Goal: Task Accomplishment & Management: Manage account settings

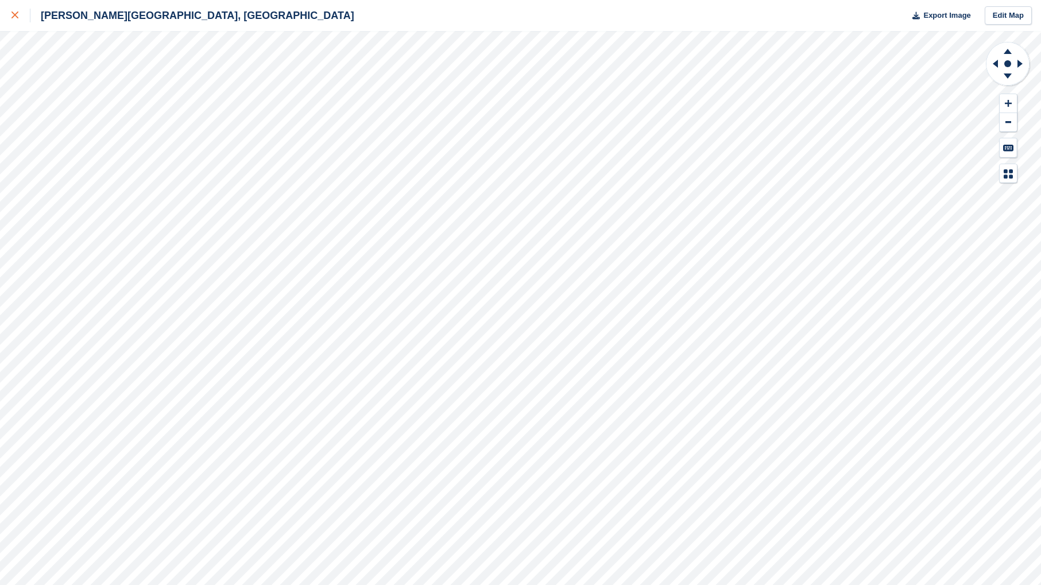
click at [13, 13] on icon at bounding box center [14, 14] width 7 height 7
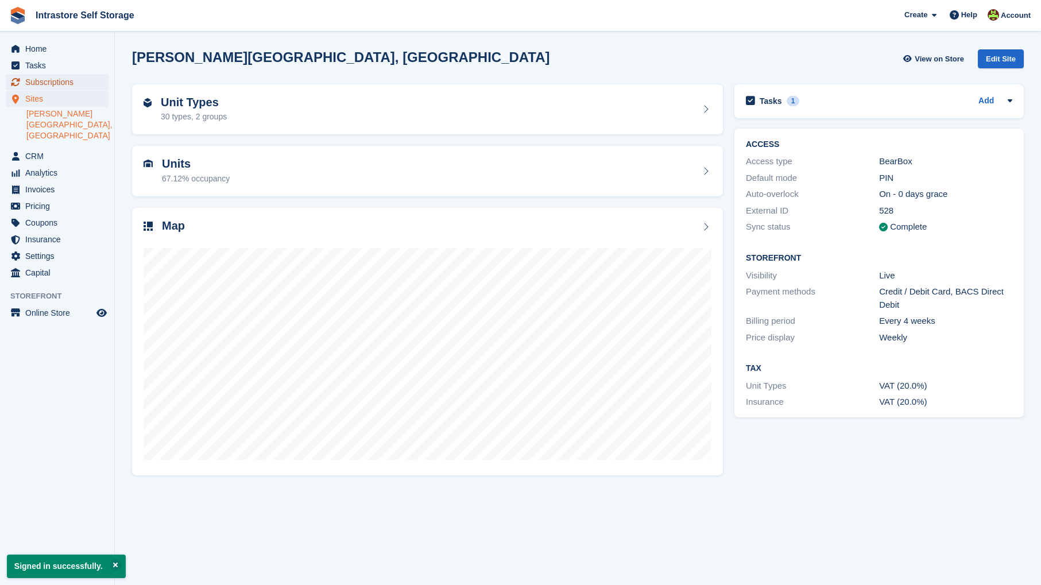
click at [79, 86] on span "Subscriptions" at bounding box center [59, 82] width 69 height 16
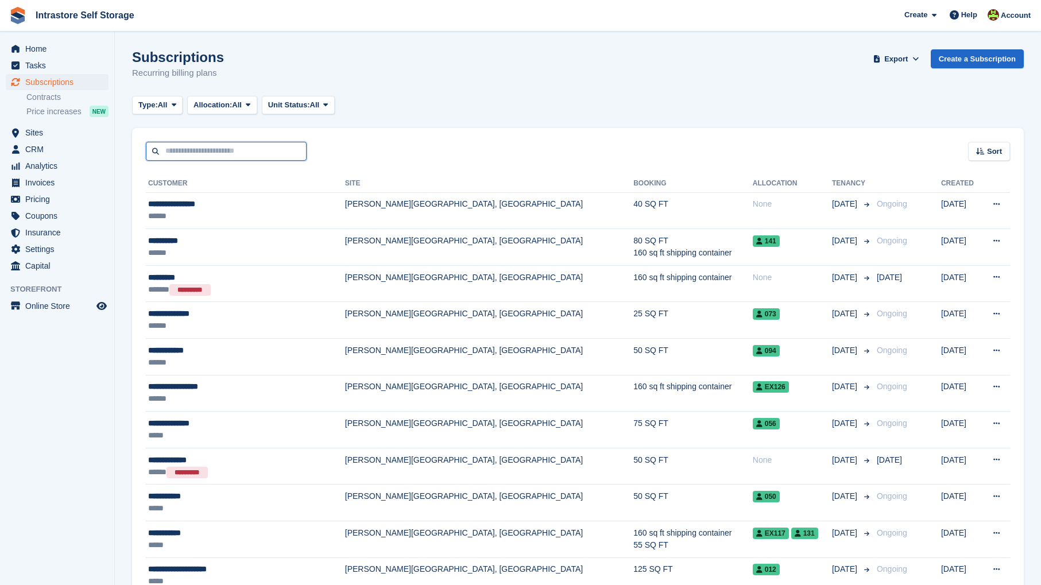
click at [215, 154] on input "text" at bounding box center [226, 151] width 161 height 19
type input "*****"
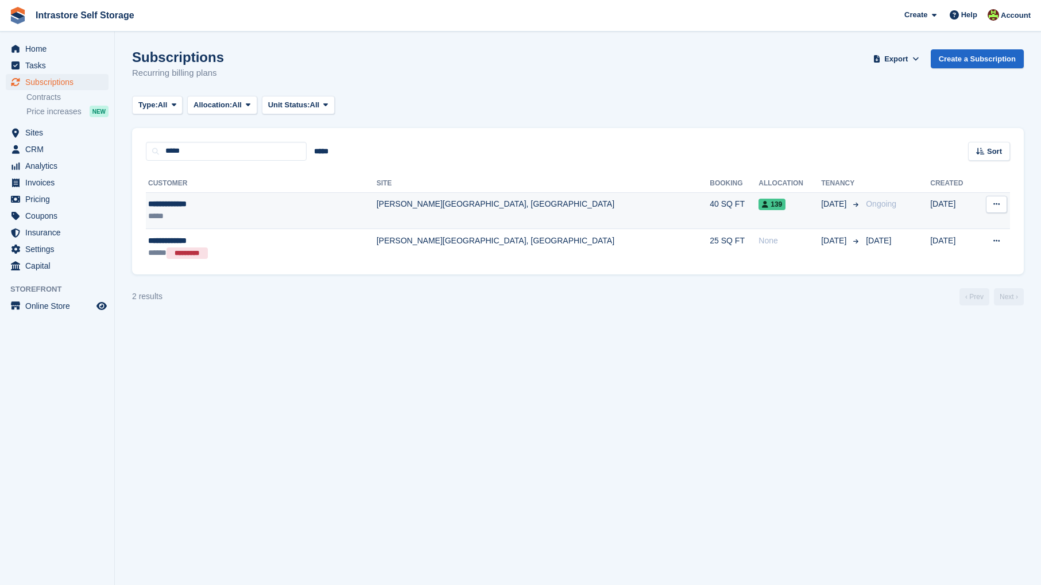
click at [170, 211] on div "*****" at bounding box center [229, 216] width 162 height 12
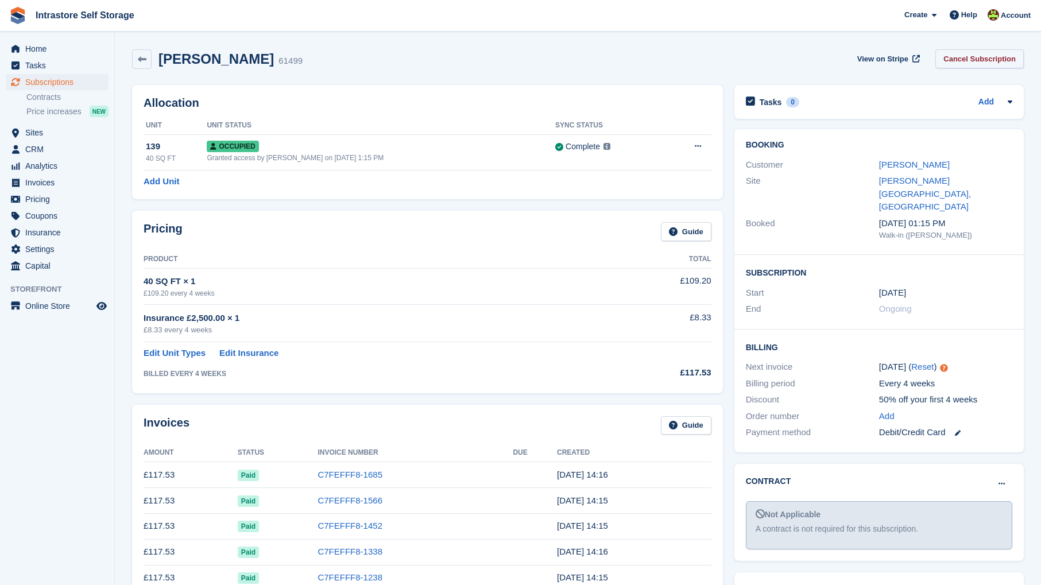
click at [996, 58] on link "Cancel Subscription" at bounding box center [979, 58] width 88 height 19
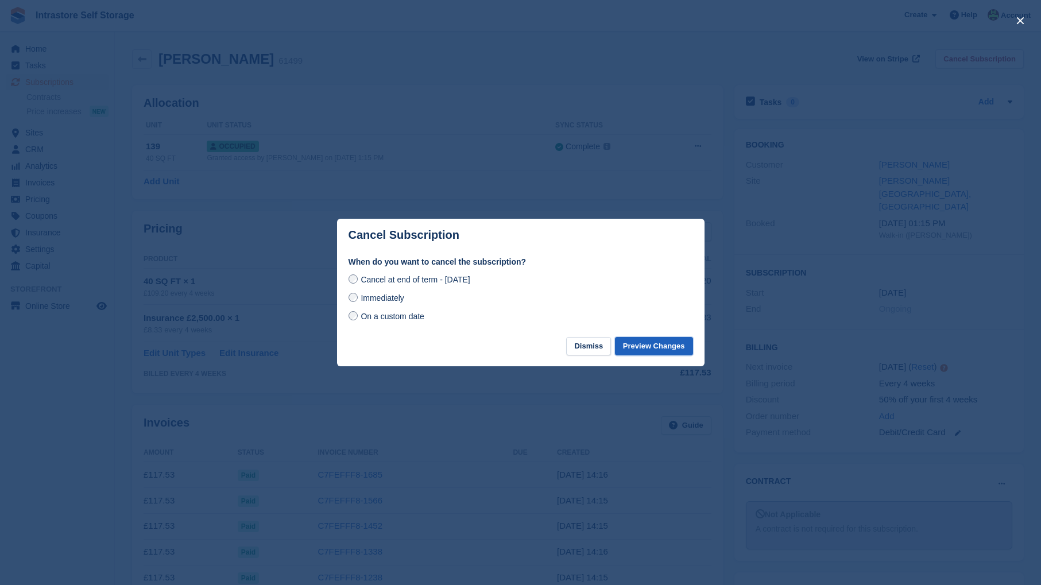
click at [644, 350] on button "Preview Changes" at bounding box center [654, 346] width 78 height 19
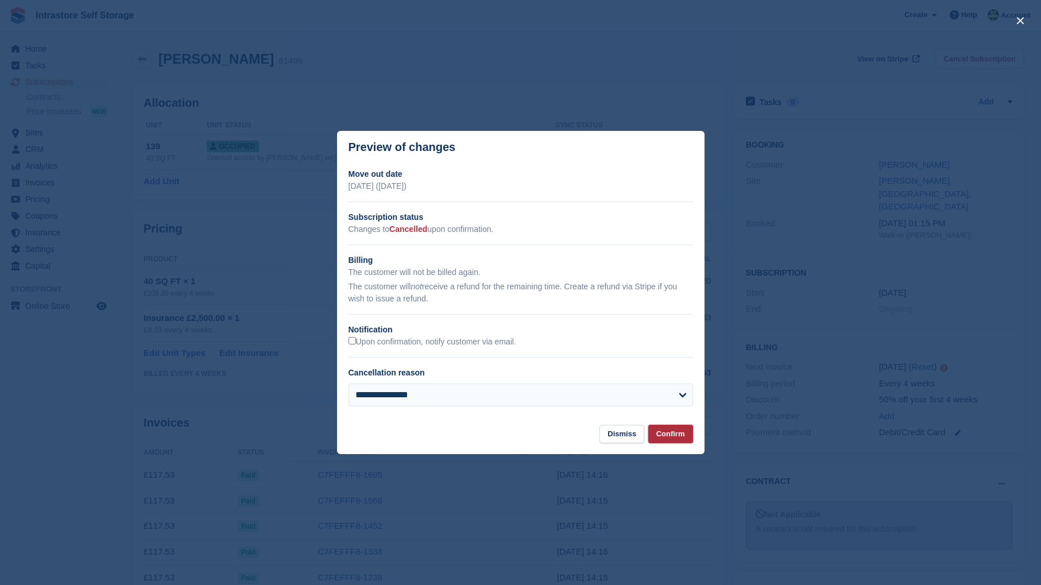
click at [666, 441] on button "Confirm" at bounding box center [670, 434] width 45 height 19
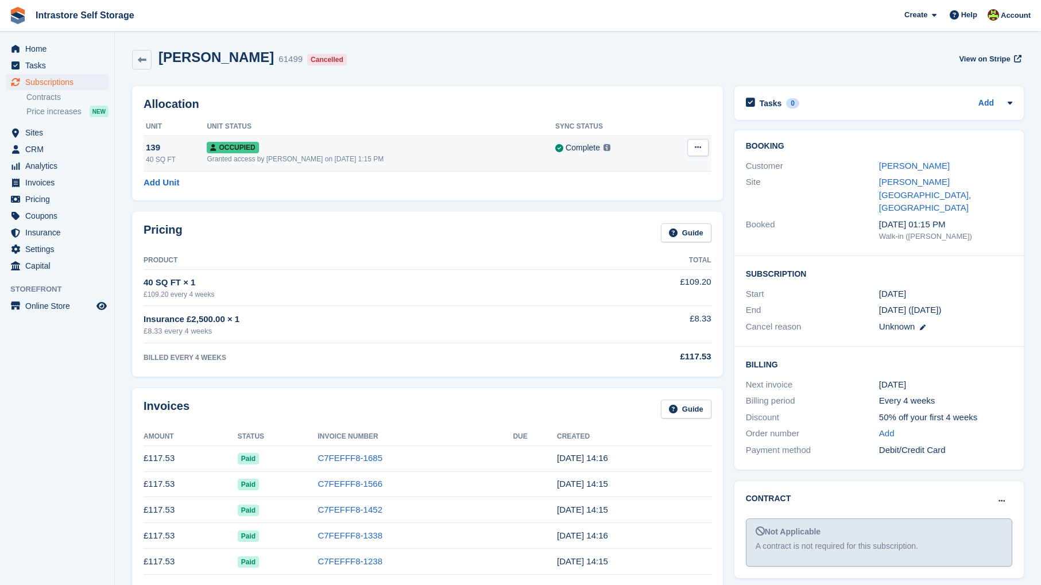
click at [505, 160] on div "Granted access by Mathew Tremewan on 20th Nov, 2024, 1:15 PM" at bounding box center [381, 159] width 348 height 10
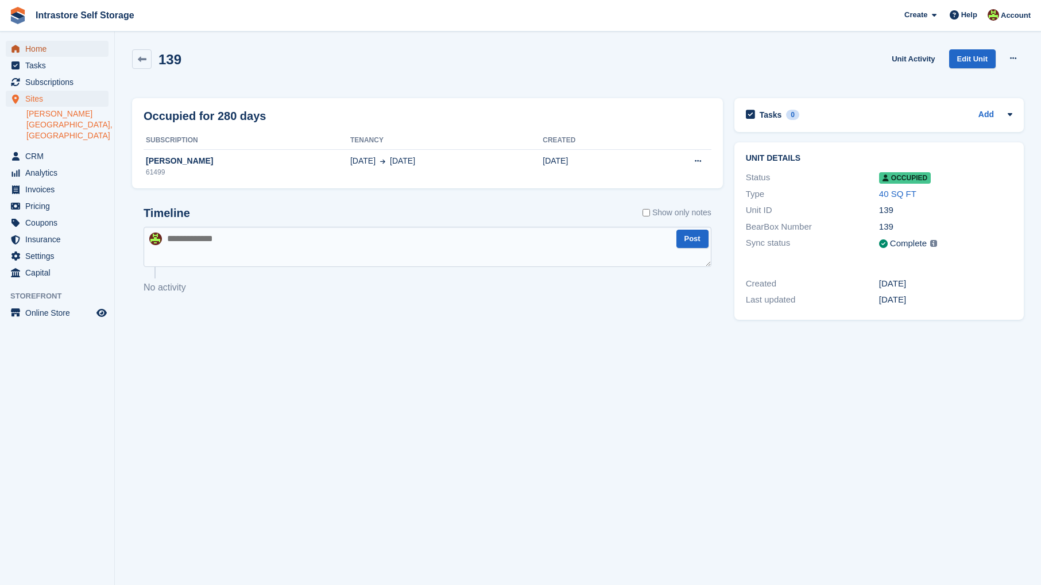
click at [44, 52] on span "Home" at bounding box center [59, 49] width 69 height 16
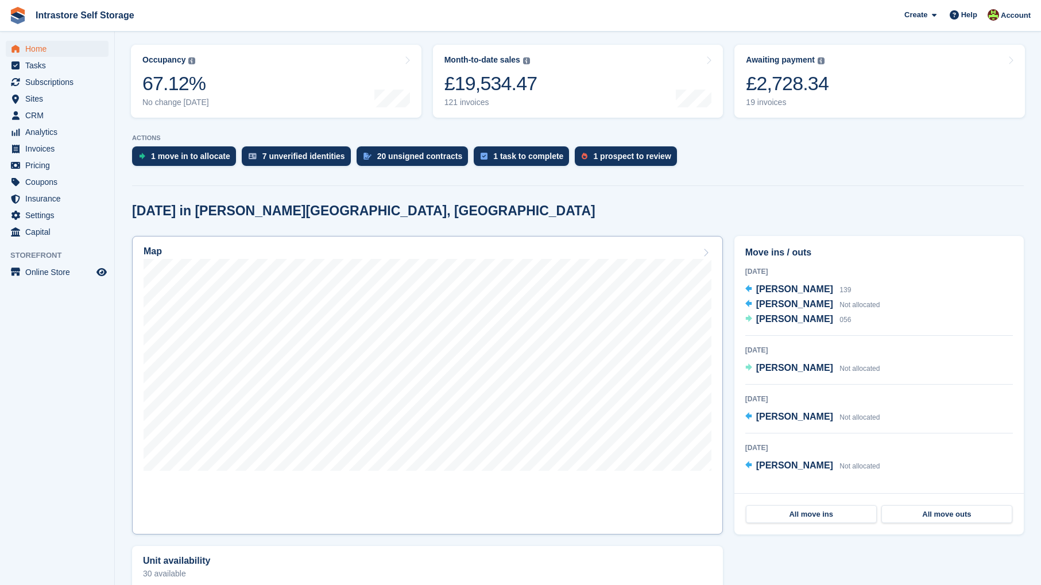
scroll to position [141, 0]
